Goal: Task Accomplishment & Management: Use online tool/utility

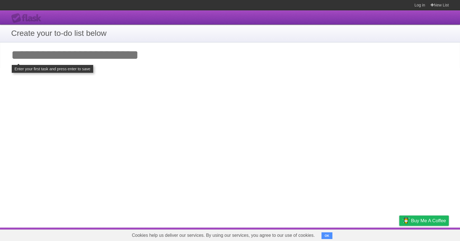
click at [108, 56] on input "Add your first task" at bounding box center [230, 55] width 460 height 26
type input "*"
click input "**********" at bounding box center [0, 0] width 0 height 0
click at [123, 38] on h1 "Create your to-do list below" at bounding box center [229, 33] width 437 height 12
